Goal: Download file/media

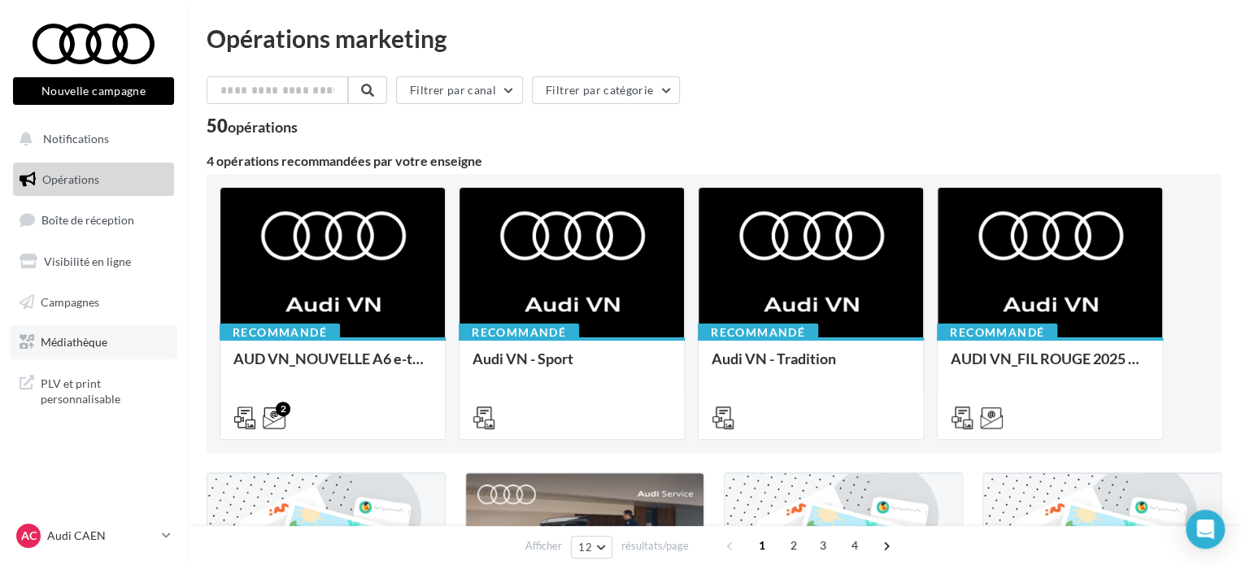
click at [68, 338] on span "Médiathèque" at bounding box center [74, 342] width 67 height 14
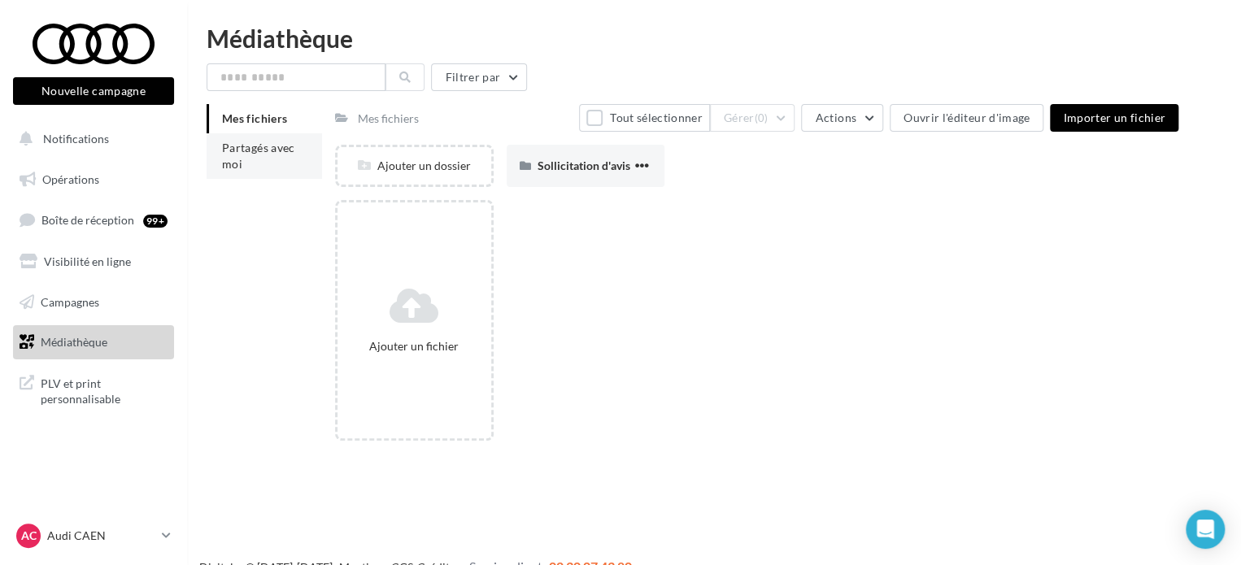
click at [254, 177] on li "Partagés avec moi" at bounding box center [265, 156] width 116 height 46
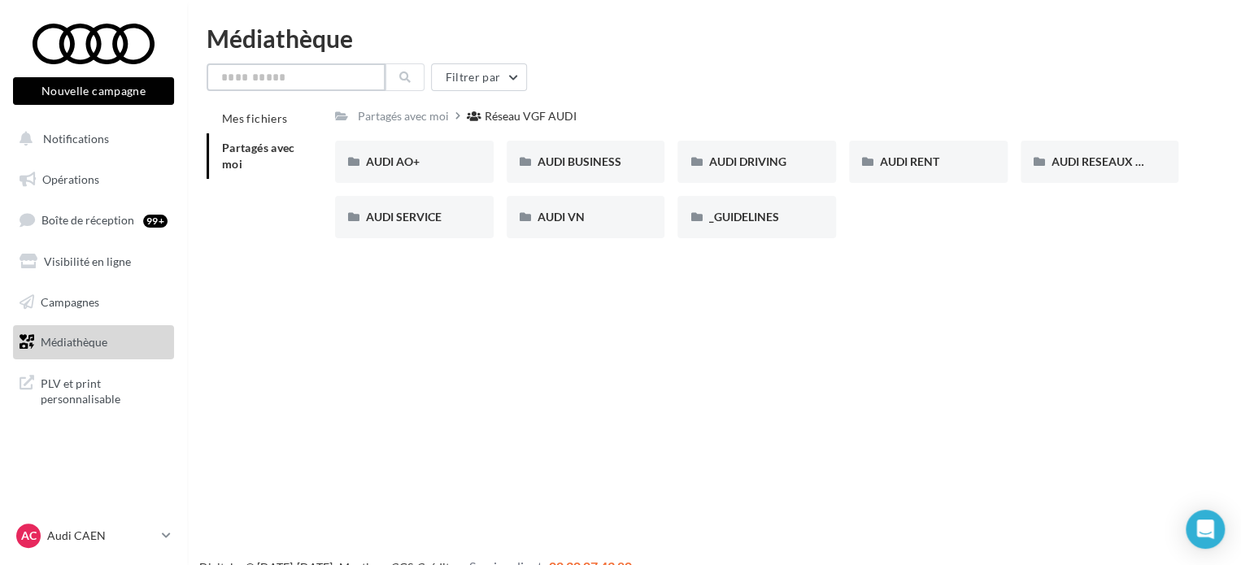
click at [312, 80] on input "text" at bounding box center [296, 77] width 179 height 28
type input "*"
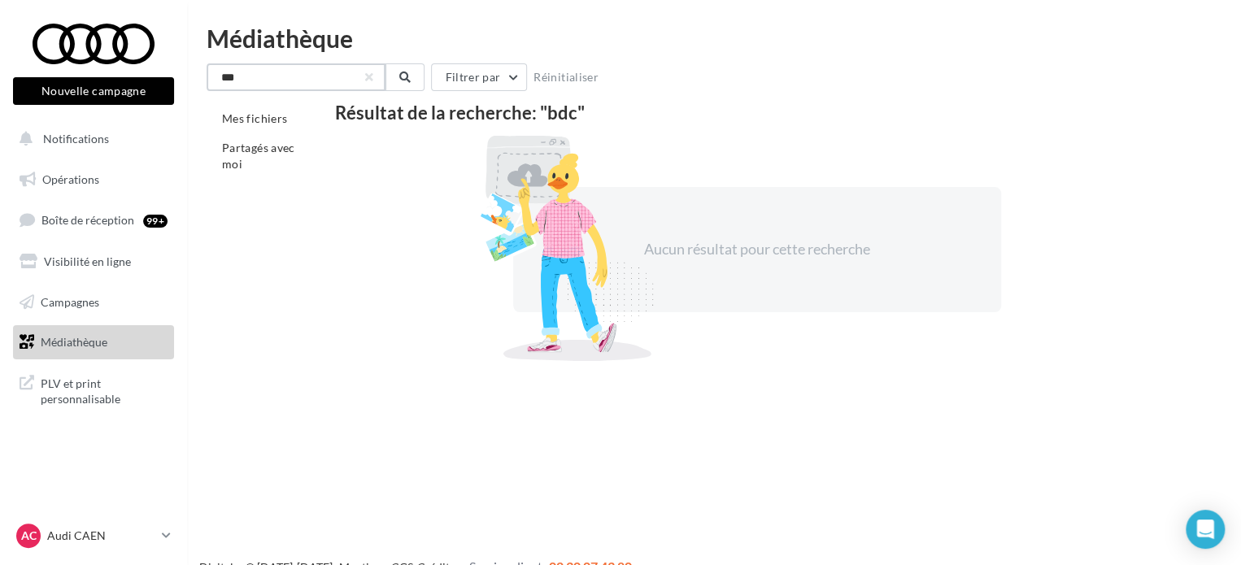
drag, startPoint x: 283, startPoint y: 74, endPoint x: 225, endPoint y: 82, distance: 59.1
click at [225, 82] on input "***" at bounding box center [296, 77] width 179 height 28
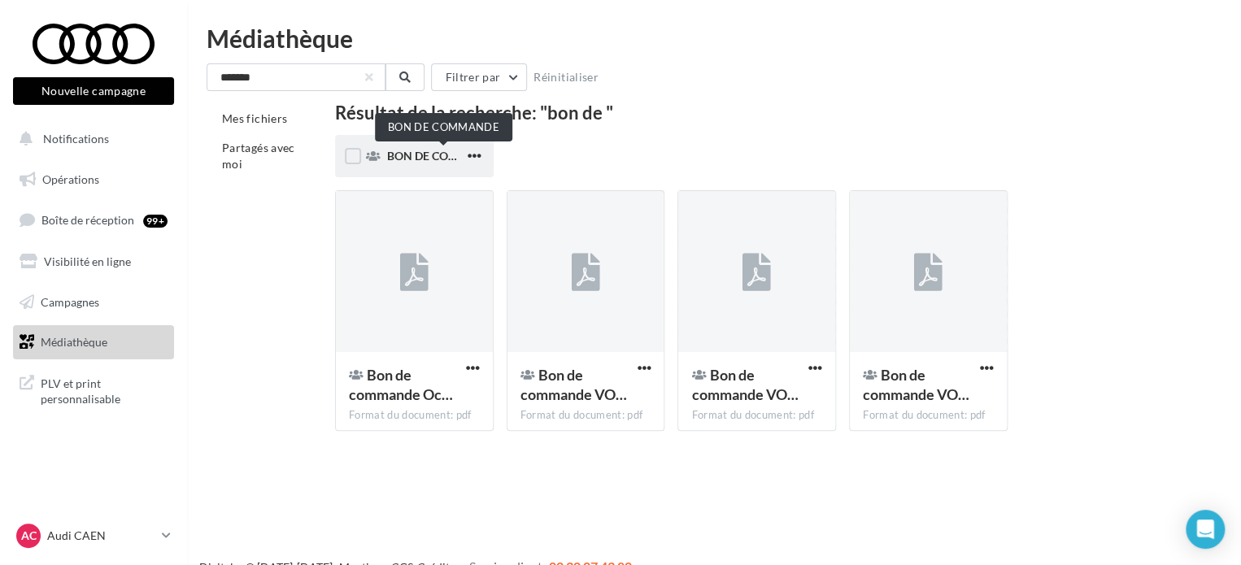
click at [396, 155] on span "BON DE COMMANDE" at bounding box center [444, 156] width 114 height 14
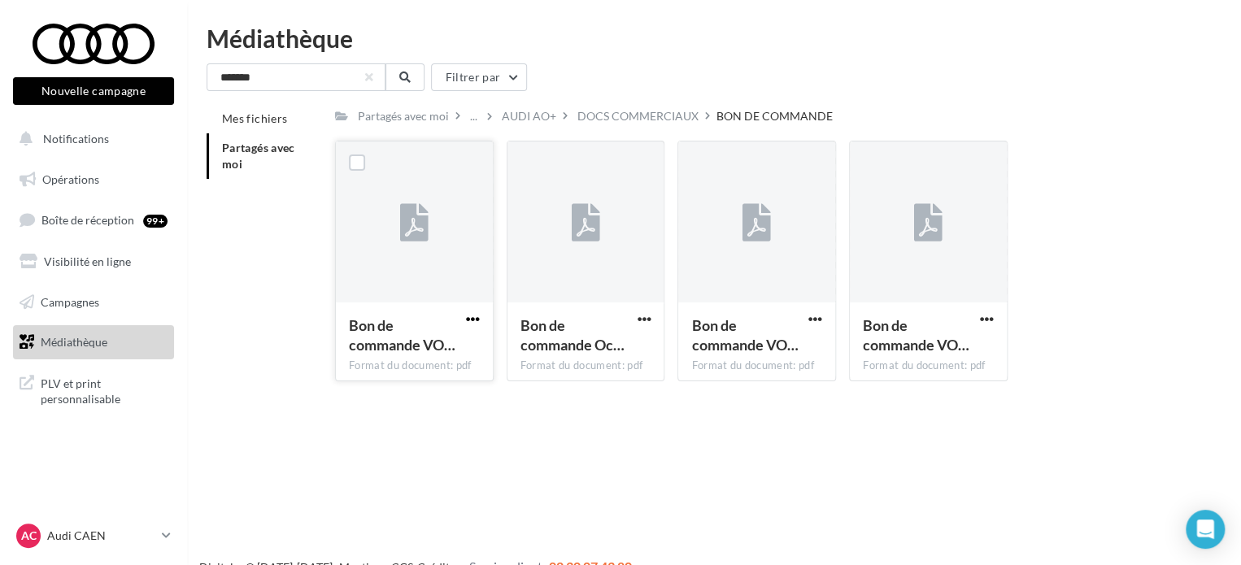
click at [476, 324] on span "button" at bounding box center [473, 319] width 14 height 14
click at [425, 360] on button "Télécharger" at bounding box center [401, 351] width 163 height 42
click at [642, 325] on span "button" at bounding box center [644, 319] width 14 height 14
click at [586, 348] on button "Télécharger" at bounding box center [572, 351] width 163 height 42
click at [813, 323] on span "button" at bounding box center [816, 319] width 14 height 14
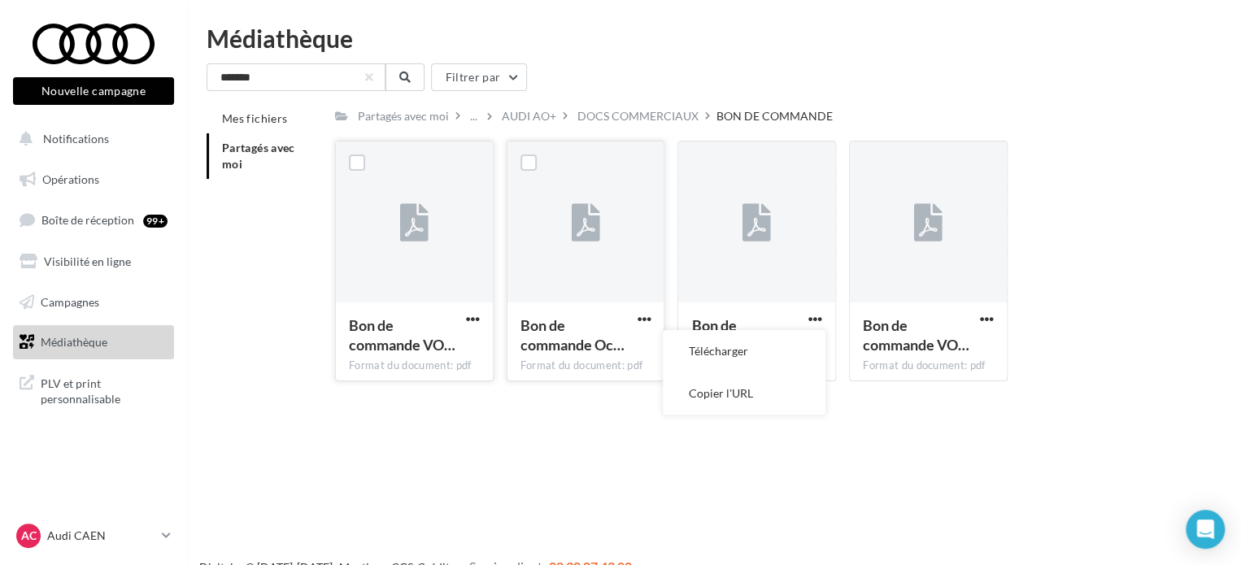
drag, startPoint x: 726, startPoint y: 486, endPoint x: 745, endPoint y: 407, distance: 82.1
click at [724, 487] on div "Nouvelle campagne Nouvelle campagne Notifications Opérations Boîte de réception…" at bounding box center [620, 308] width 1241 height 565
click at [634, 116] on div "DOCS COMMERCIAUX" at bounding box center [638, 116] width 121 height 16
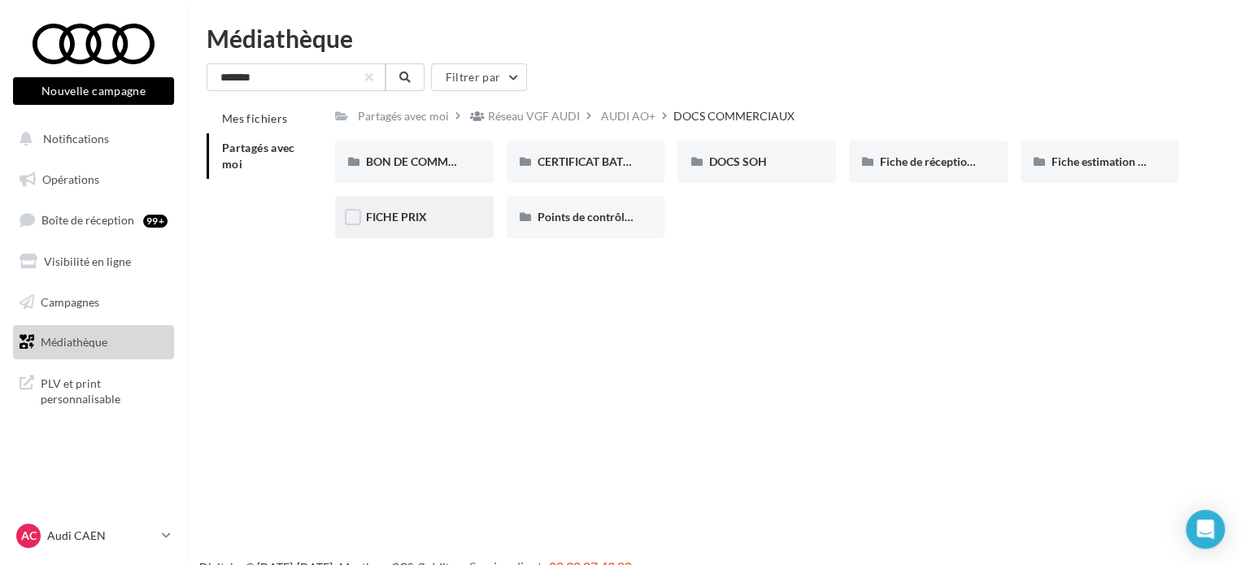
click at [443, 219] on div "FICHE PRIX" at bounding box center [414, 217] width 97 height 16
click at [440, 162] on span "BON DE COMMANDE" at bounding box center [423, 162] width 114 height 14
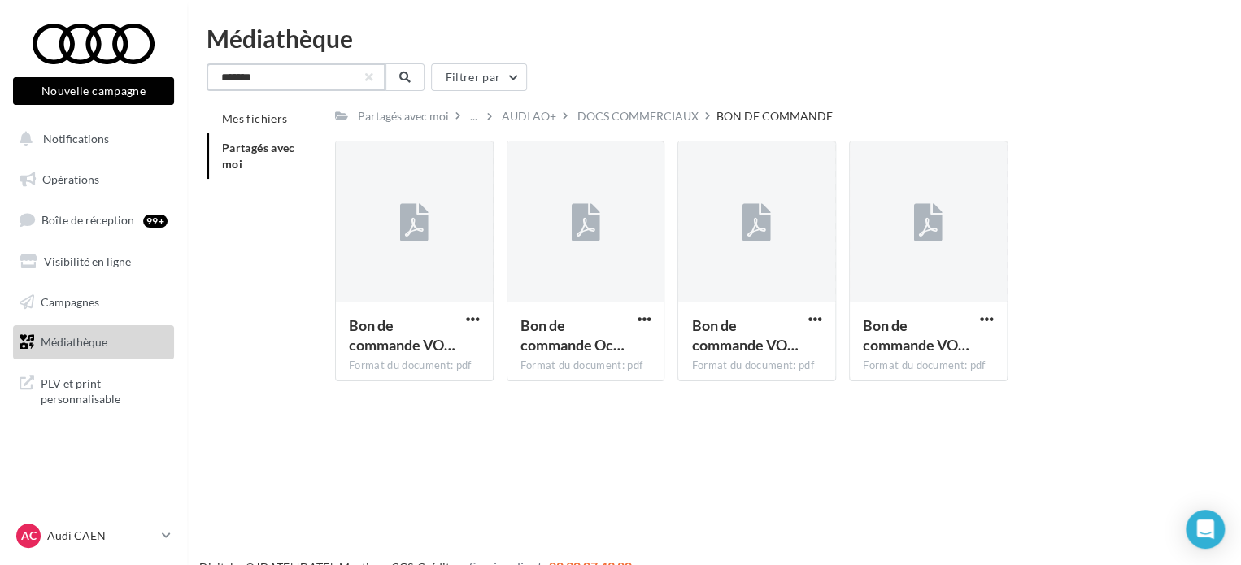
click at [263, 85] on input "******" at bounding box center [296, 77] width 179 height 28
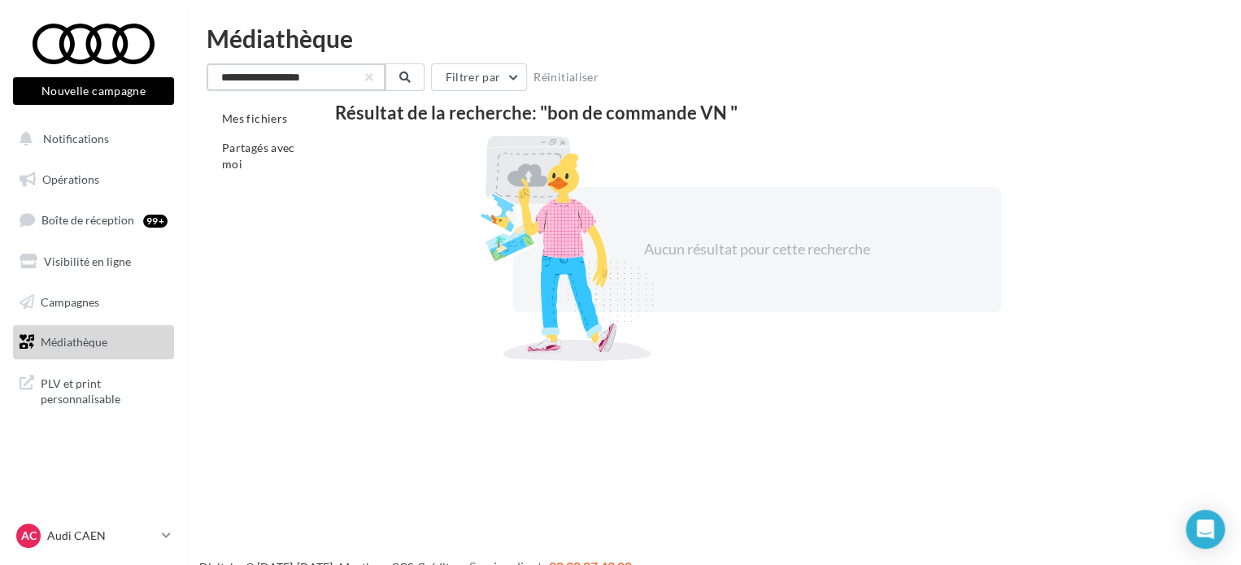
click at [280, 80] on input "**********" at bounding box center [296, 77] width 179 height 28
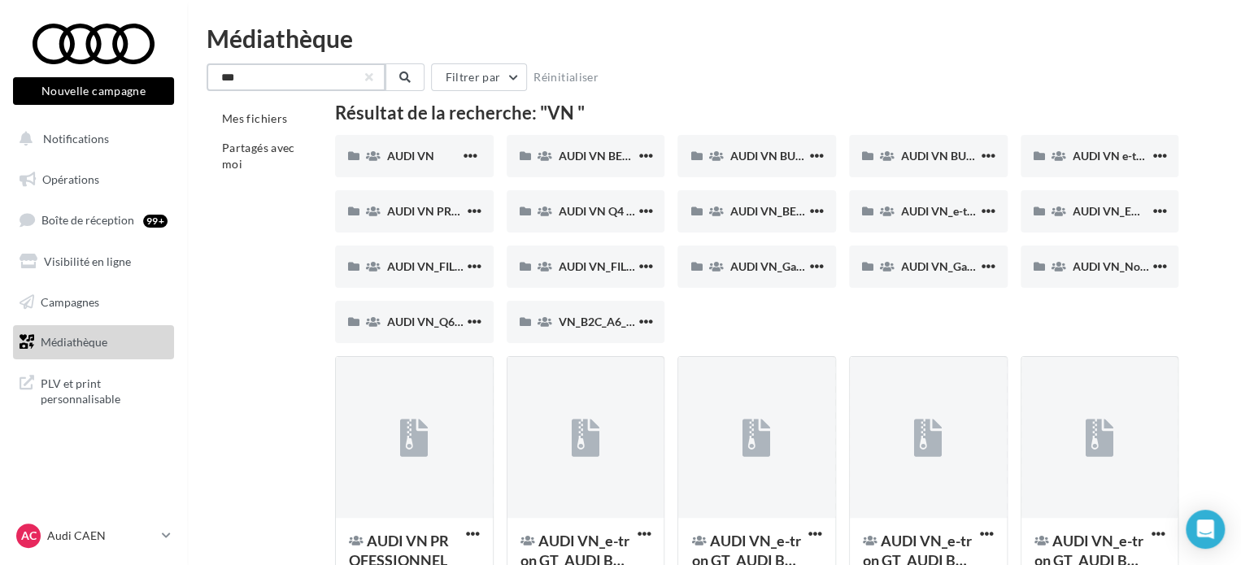
drag, startPoint x: 286, startPoint y: 82, endPoint x: 147, endPoint y: 85, distance: 138.3
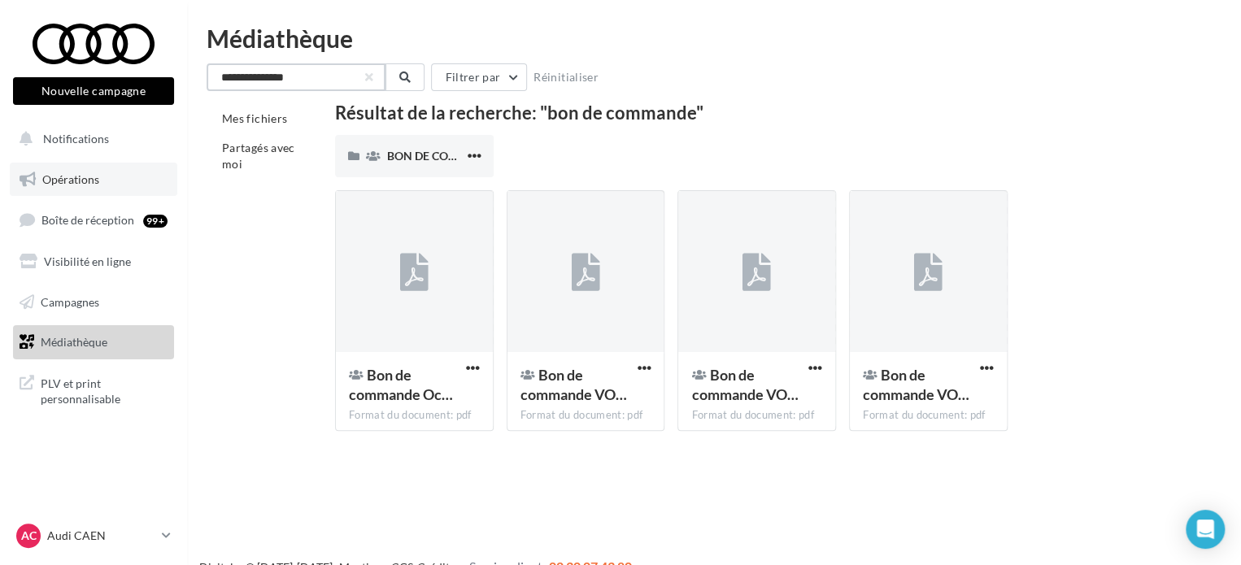
type input "**********"
click at [101, 169] on link "Opérations" at bounding box center [94, 180] width 168 height 34
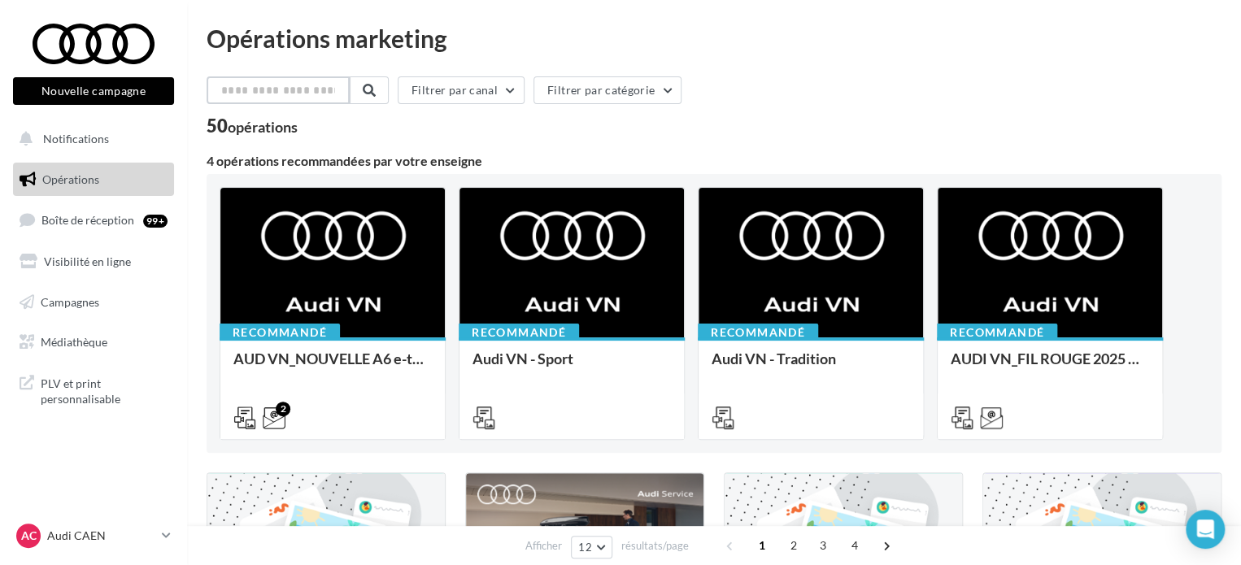
click at [251, 94] on input "text" at bounding box center [278, 90] width 143 height 28
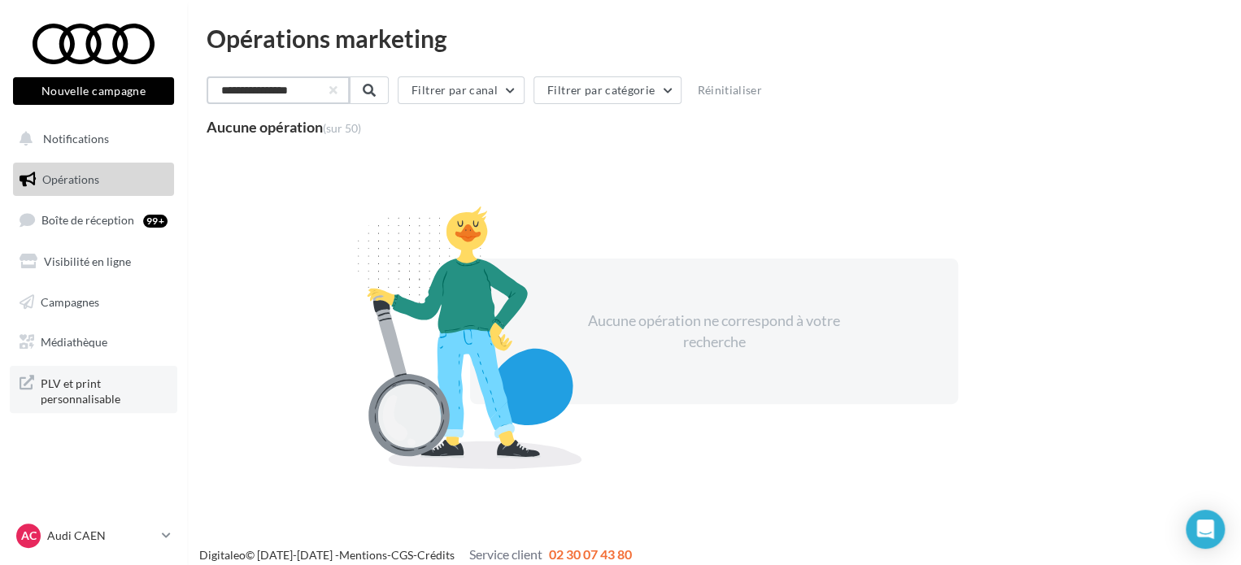
type input "**********"
click at [85, 383] on span "PLV et print personnalisable" at bounding box center [104, 390] width 127 height 35
click at [79, 536] on p "Audi CAEN" at bounding box center [101, 536] width 108 height 16
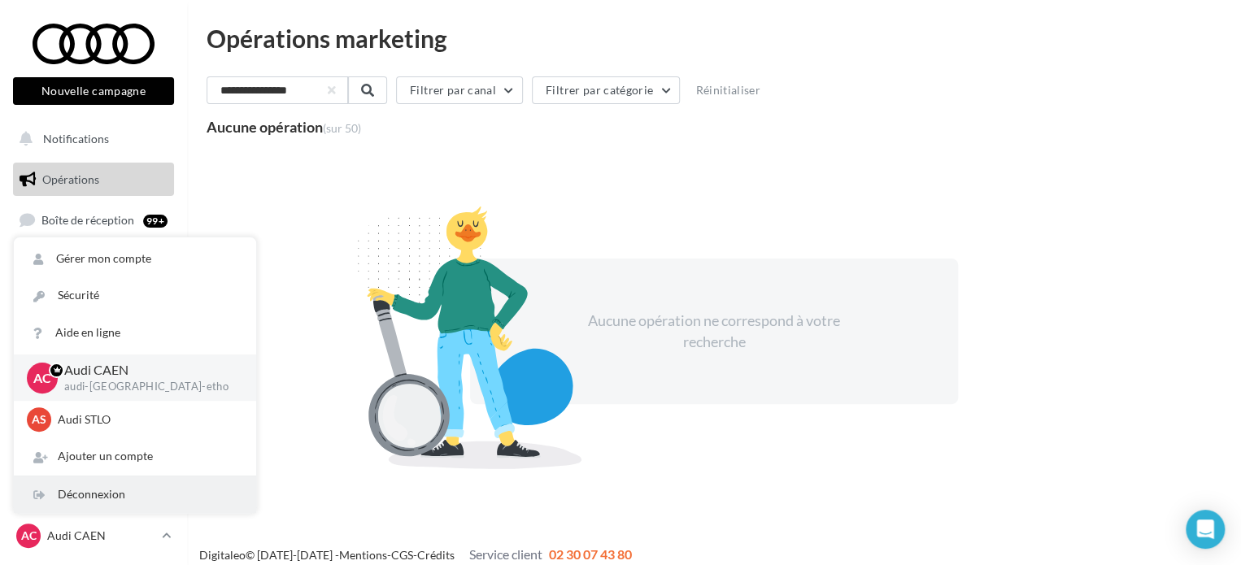
click at [68, 490] on div "Déconnexion" at bounding box center [135, 495] width 242 height 37
